Goal: Information Seeking & Learning: Find specific fact

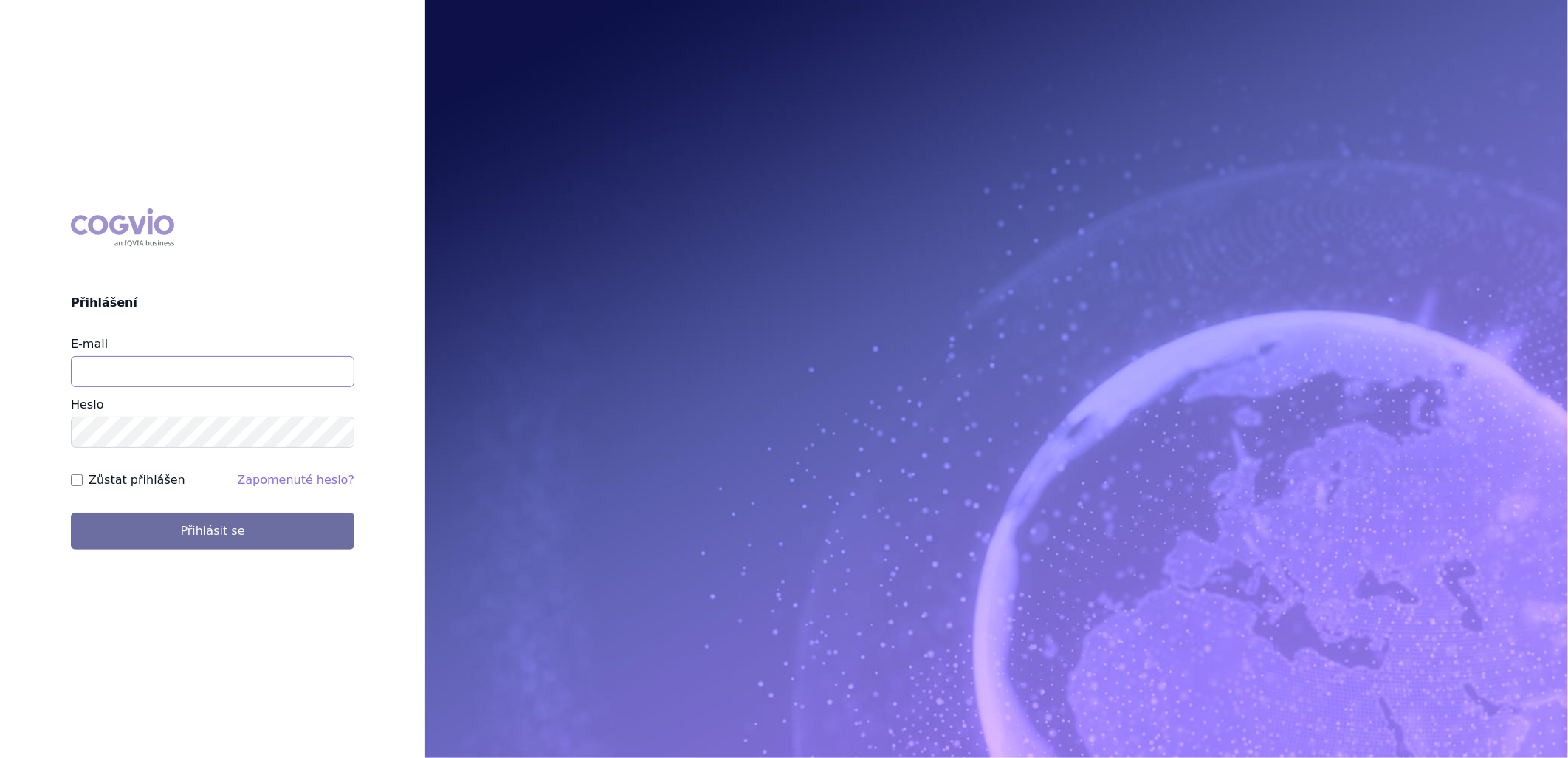
type input "marie.pibylova@szpcr.cz"
click at [76, 483] on input "Zůstat přihlášen" at bounding box center [77, 479] width 11 height 11
checkbox input "true"
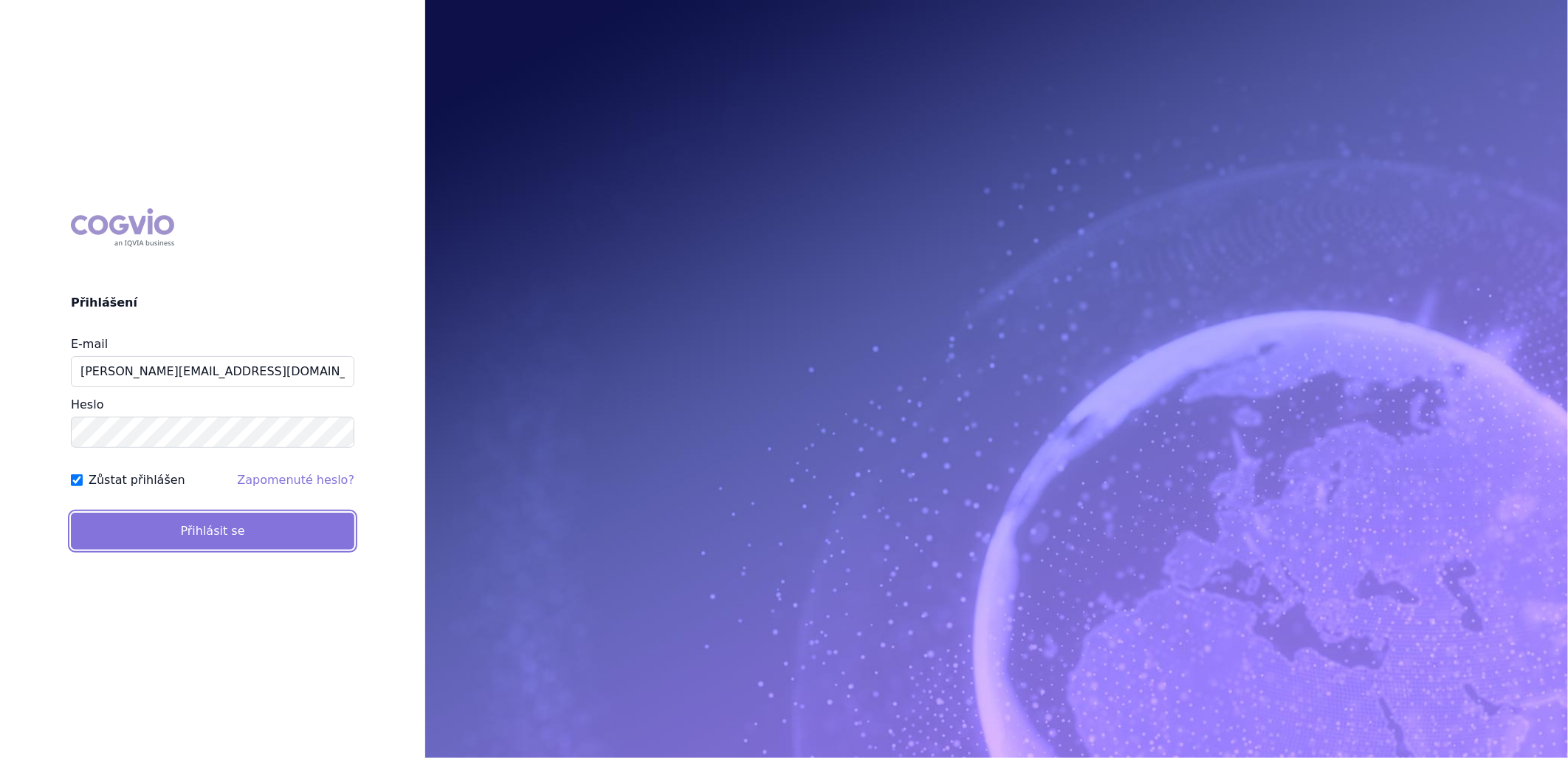
click at [132, 530] on button "Přihlásit se" at bounding box center [213, 531] width 283 height 37
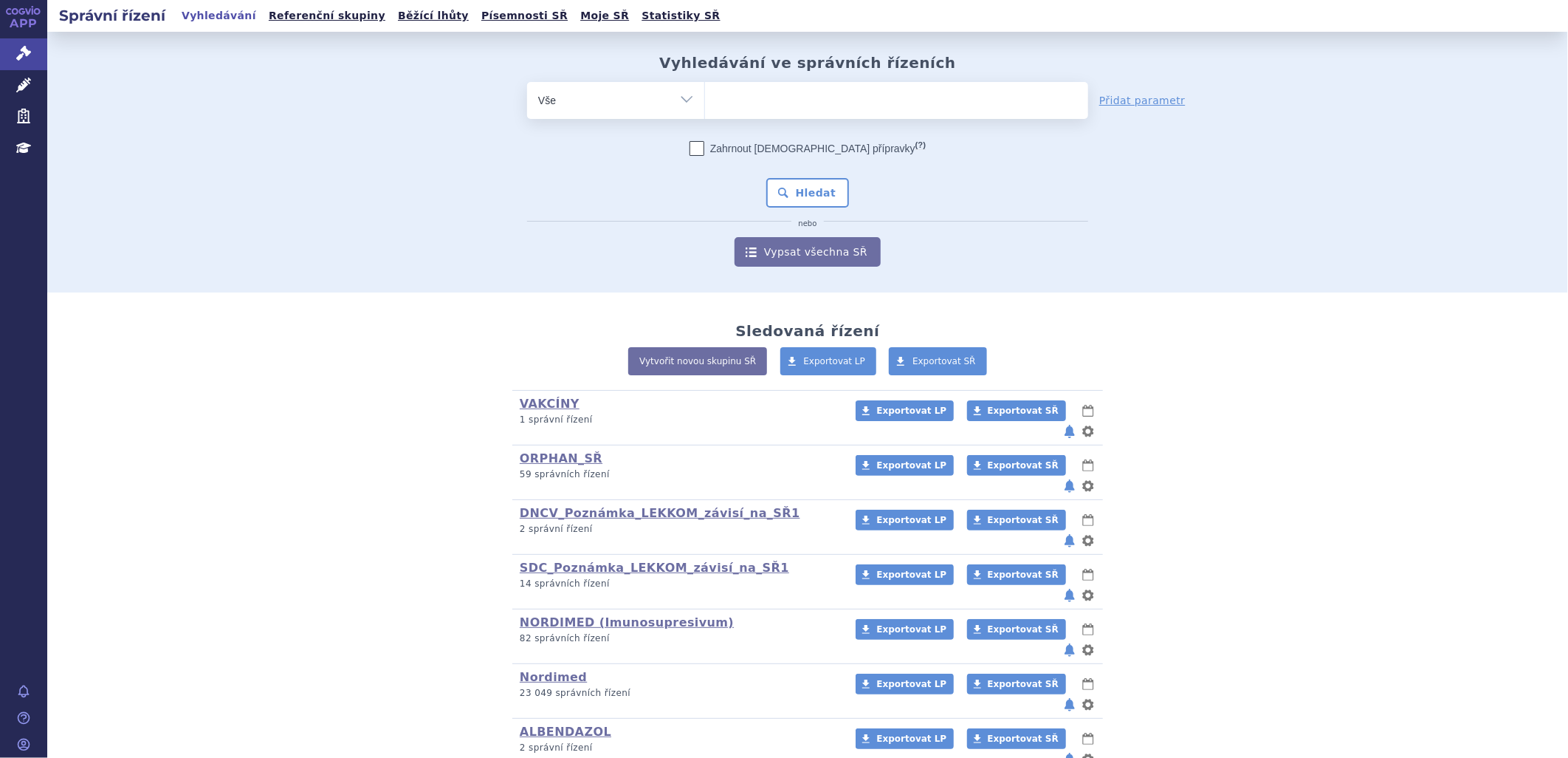
click at [755, 96] on ul at bounding box center [896, 97] width 383 height 31
click at [705, 96] on select at bounding box center [704, 100] width 1 height 37
type input "ka"
type input "kal"
type input "kaln"
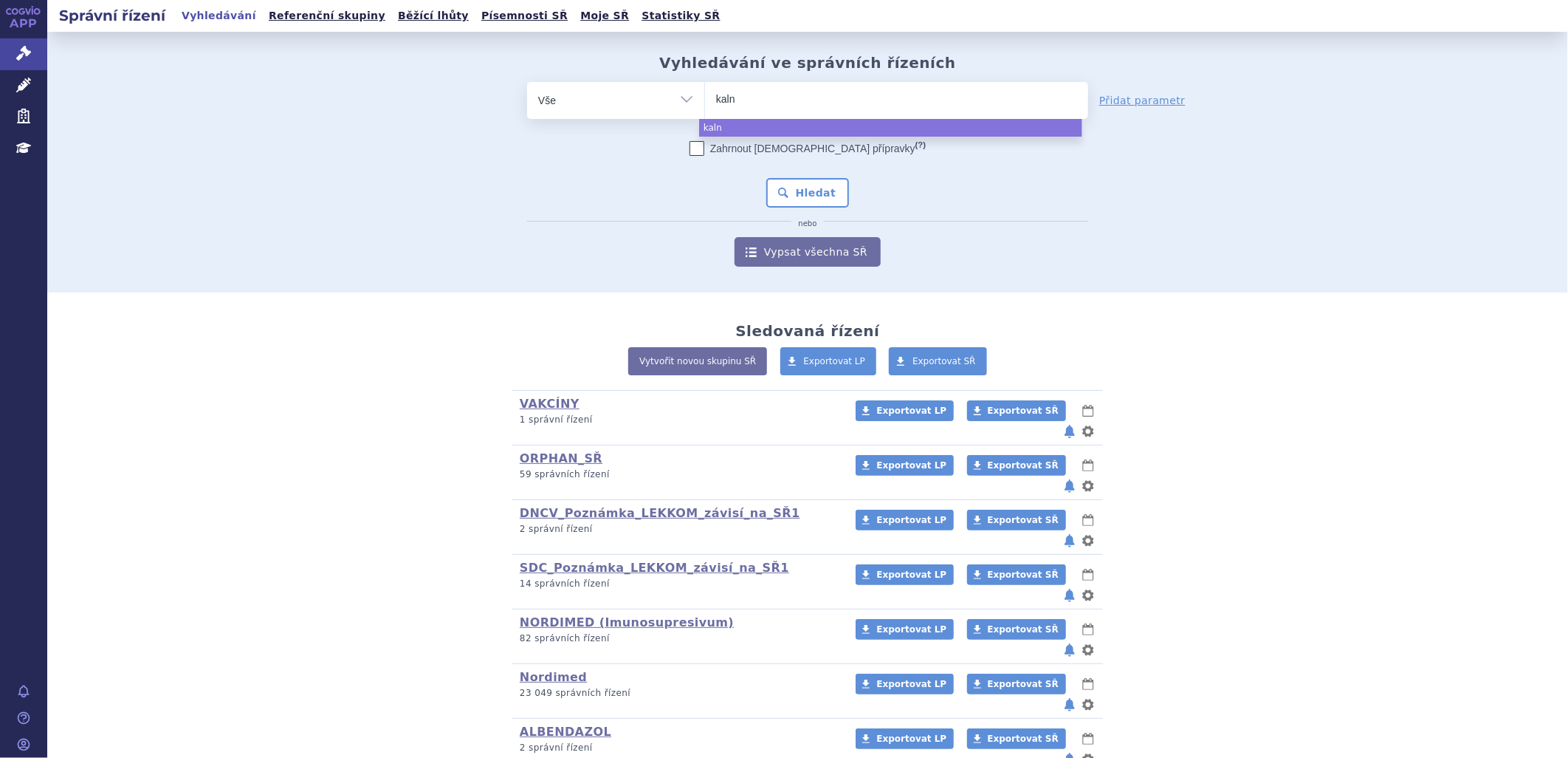
type input "kal"
type input "kalno"
type input "kalnor"
type input "kalnorm"
type input "kalnormi"
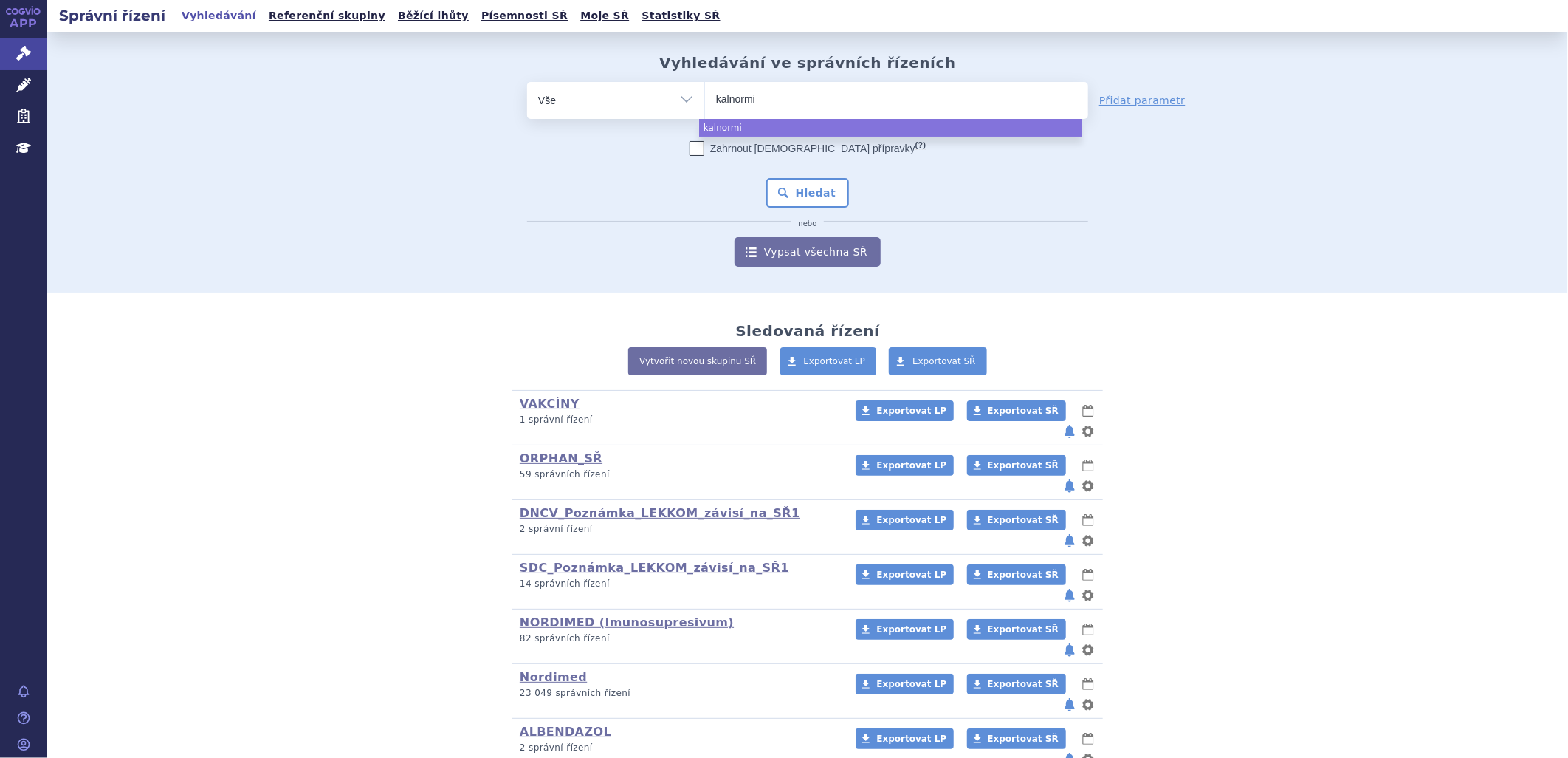
type input "kalnormin"
select select "kalnormin"
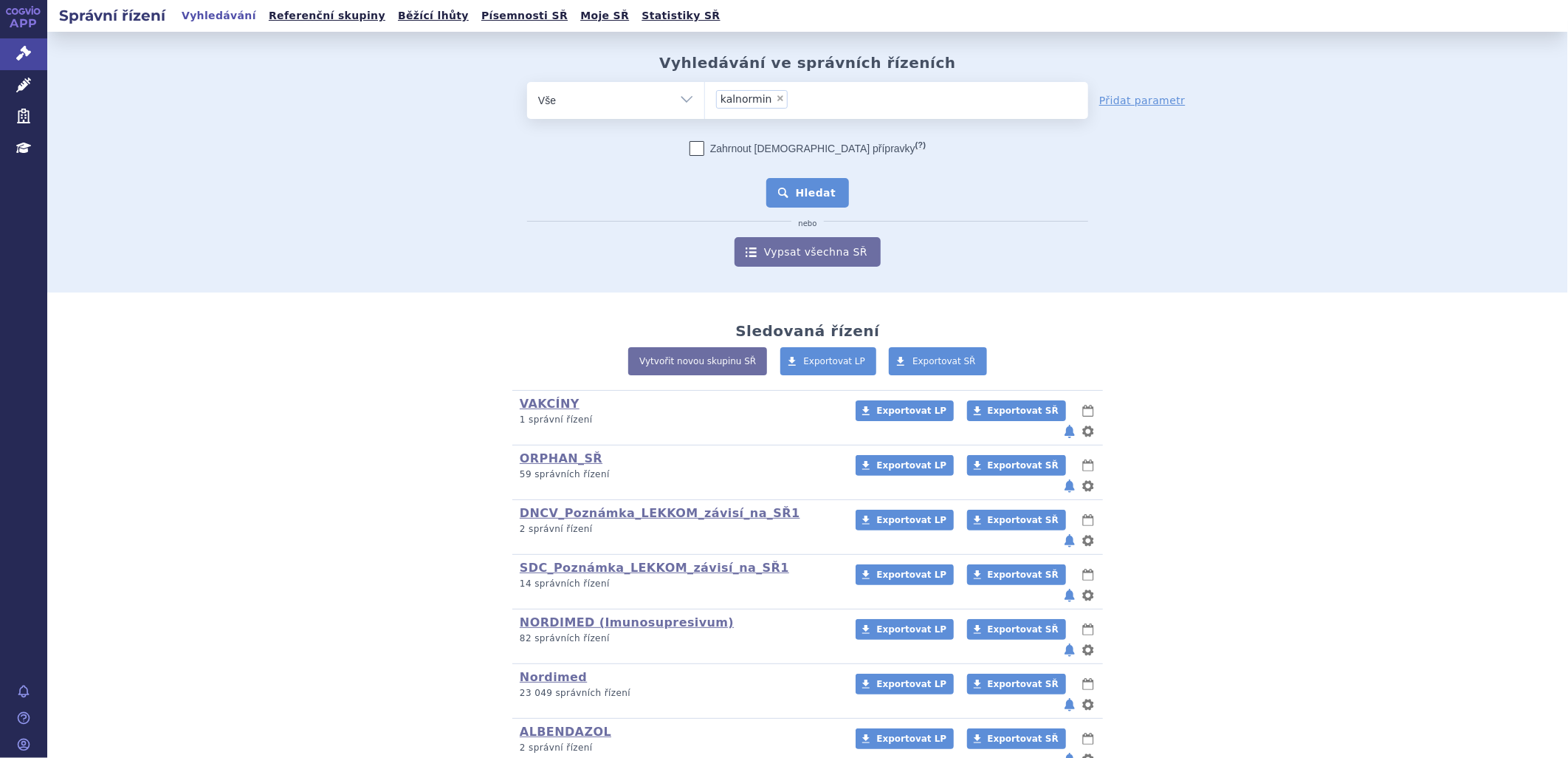
click at [813, 188] on button "Hledat" at bounding box center [807, 192] width 83 height 30
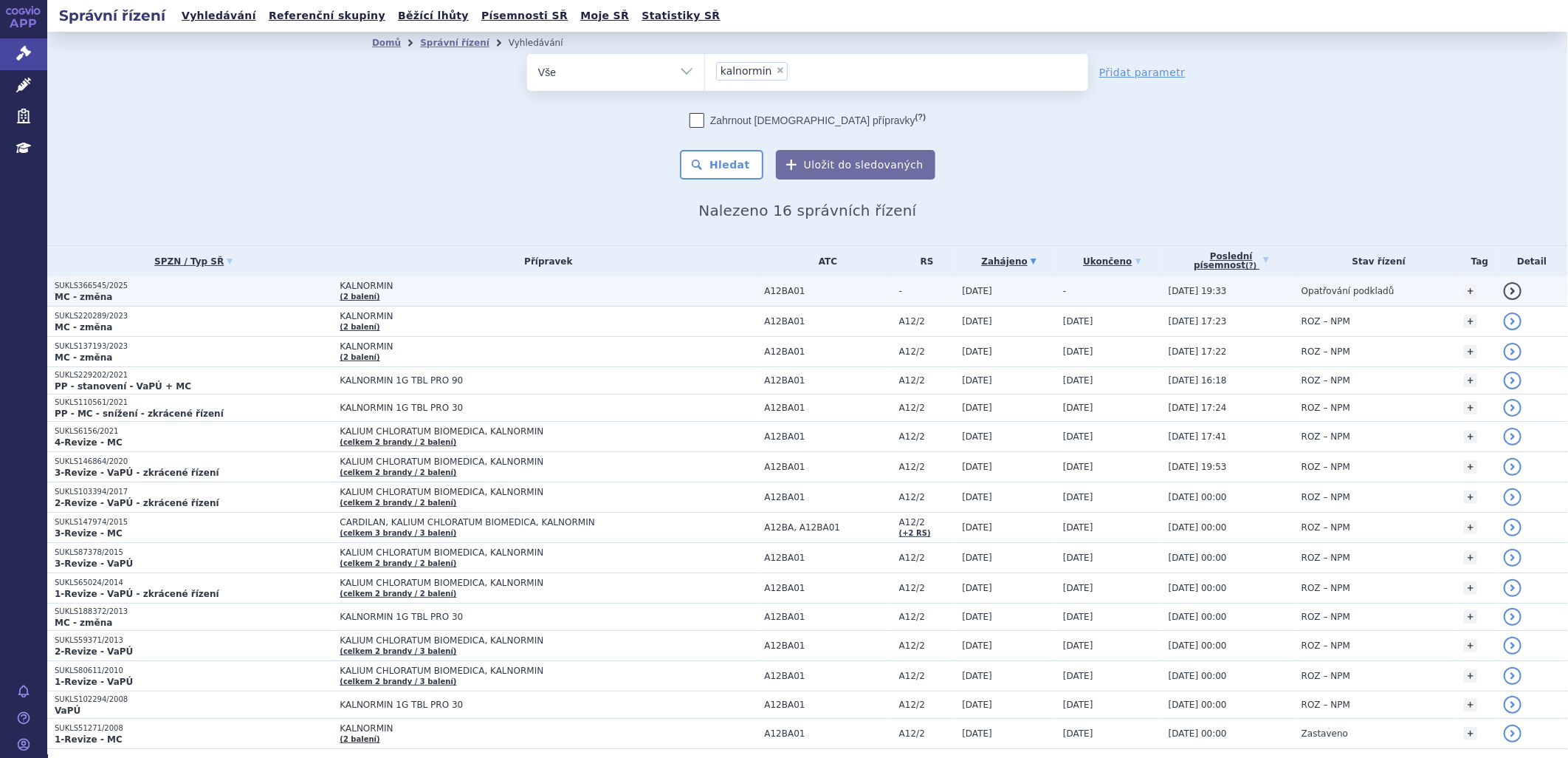
click at [342, 297] on link "(2 balení)" at bounding box center [360, 296] width 40 height 8
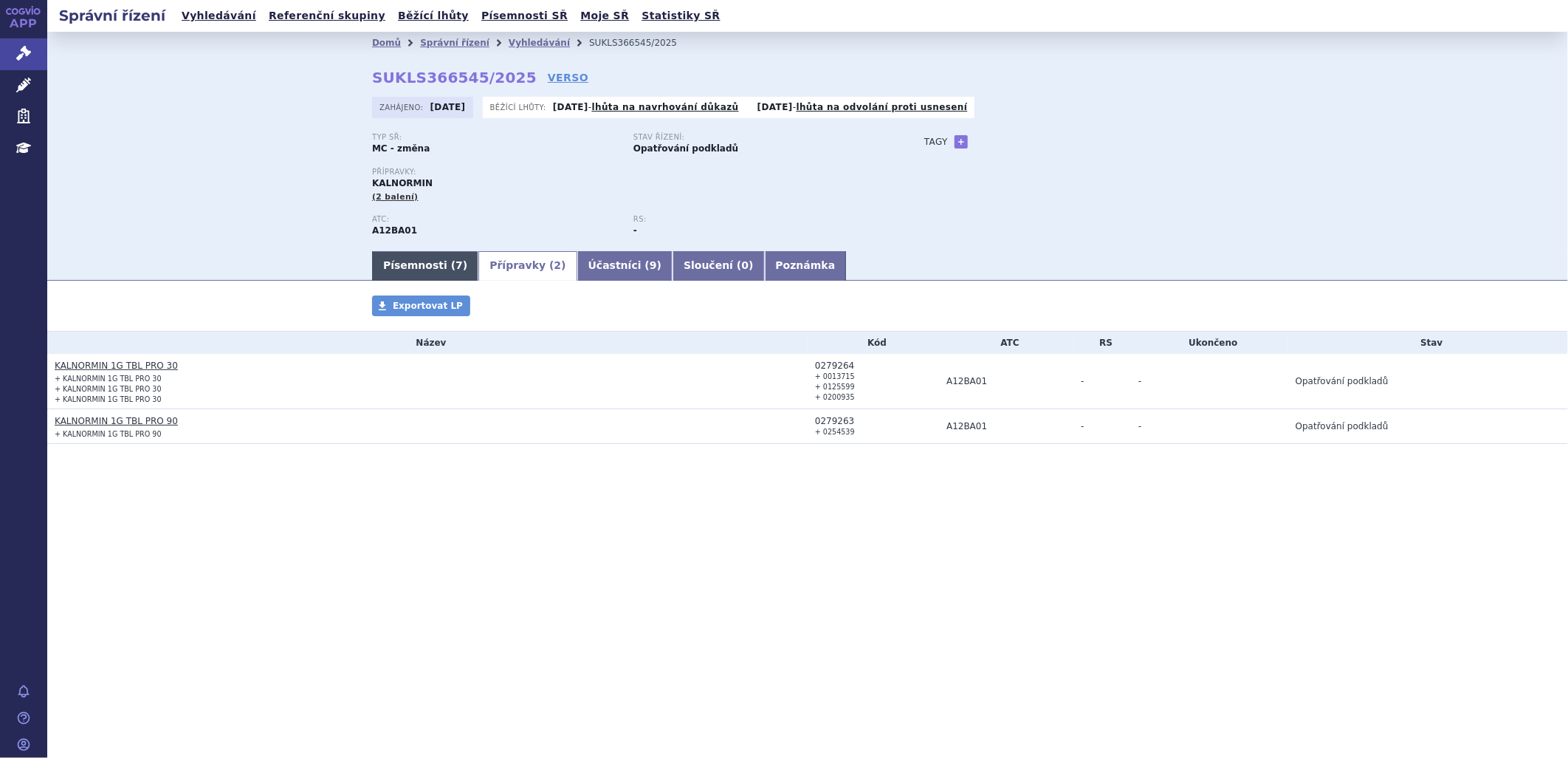
click at [455, 268] on span "7" at bounding box center [459, 265] width 8 height 11
